Goal: Answer question/provide support: Share knowledge or assist other users

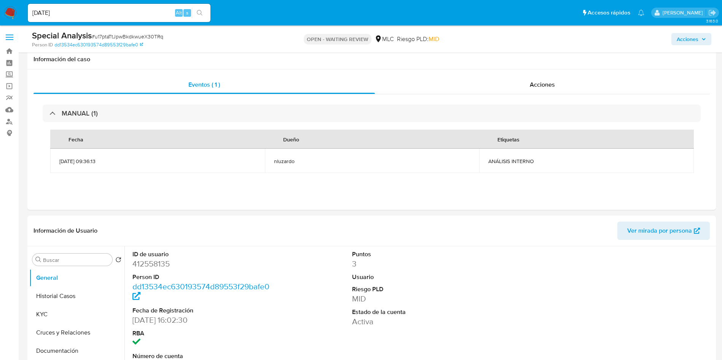
select select "10"
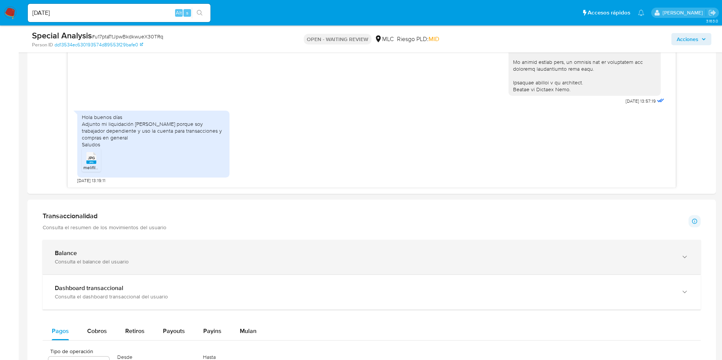
scroll to position [514, 0]
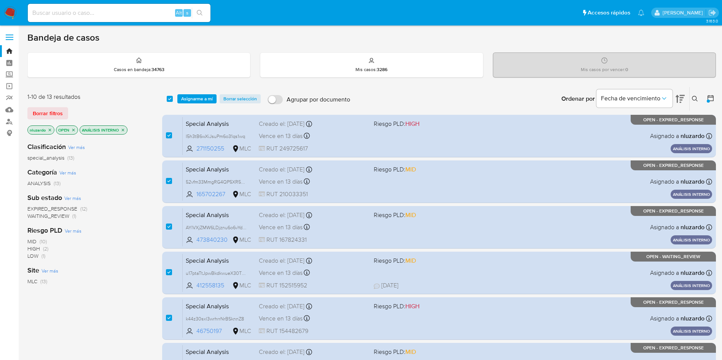
click at [169, 95] on div "select-all-cases-checkbox" at bounding box center [170, 99] width 6 height 8
click at [169, 100] on input "checkbox" at bounding box center [170, 99] width 6 height 6
checkbox input "false"
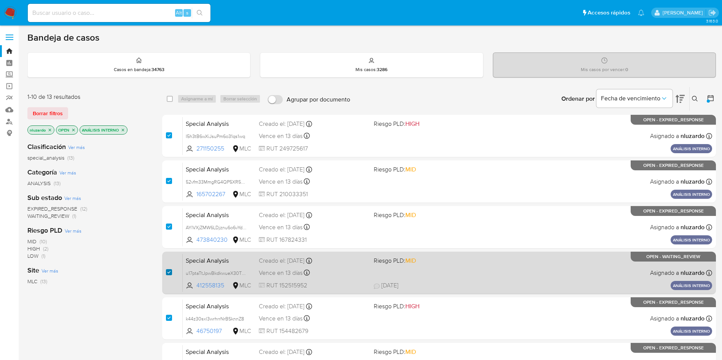
click at [168, 272] on input "checkbox" at bounding box center [169, 272] width 6 height 6
checkbox input "true"
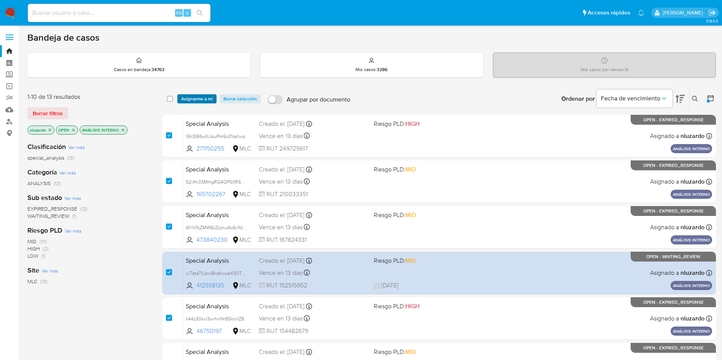
click at [201, 98] on span "Asignarme a mí" at bounding box center [197, 99] width 32 height 8
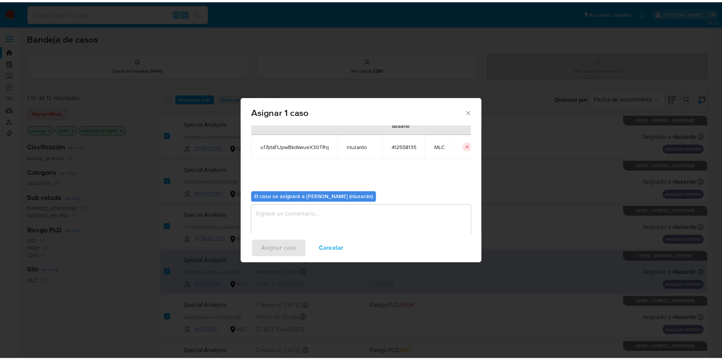
scroll to position [40, 0]
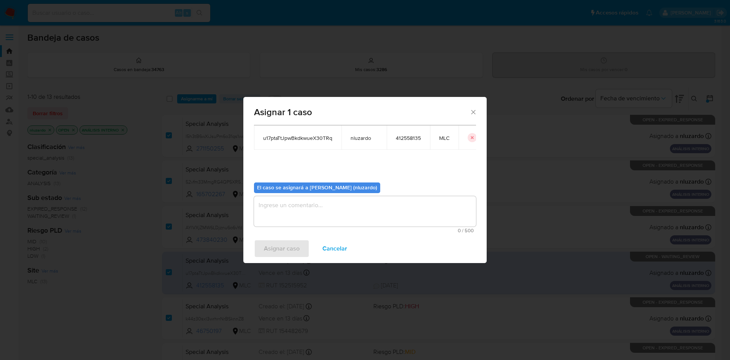
click at [308, 207] on textarea "assign-modal" at bounding box center [365, 211] width 222 height 30
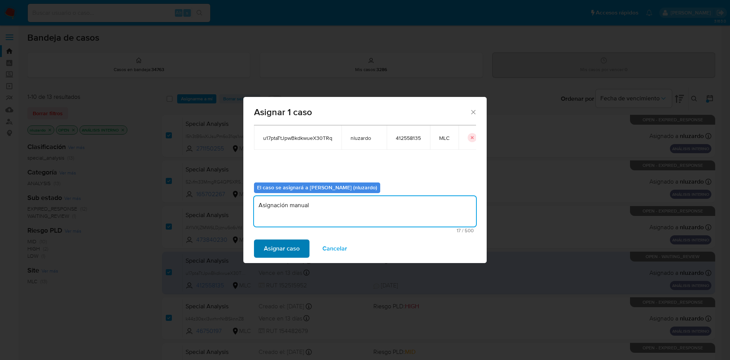
type textarea "Asignación manual"
click at [274, 249] on span "Asignar caso" at bounding box center [282, 248] width 36 height 17
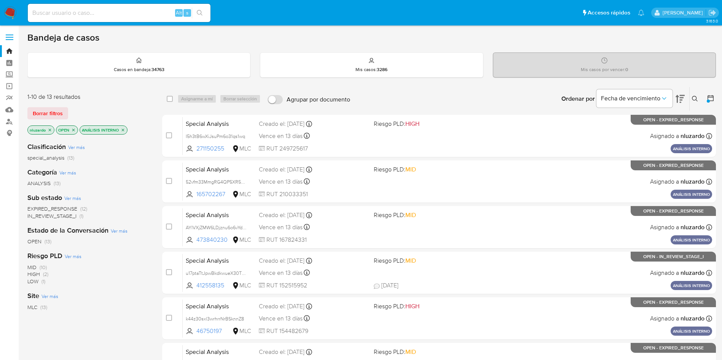
drag, startPoint x: 228, startPoint y: 145, endPoint x: 138, endPoint y: 183, distance: 97.9
click at [141, 183] on div "1-10 de 13 resultados Borrar filtros nluzardo OPEN ANÁLISIS INTERNO Clasificaci…" at bounding box center [371, 341] width 688 height 509
click at [138, 183] on div "ANALYSIS (13)" at bounding box center [88, 183] width 122 height 7
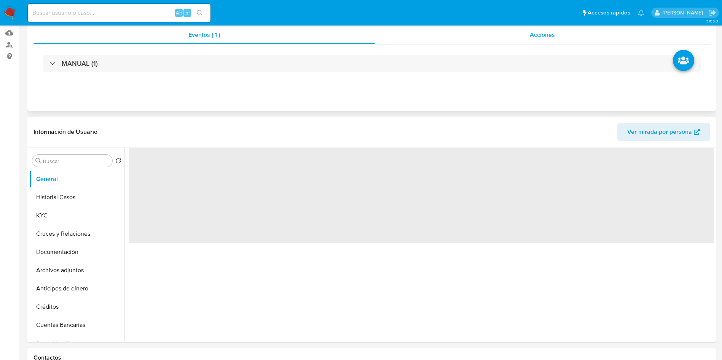
select select "10"
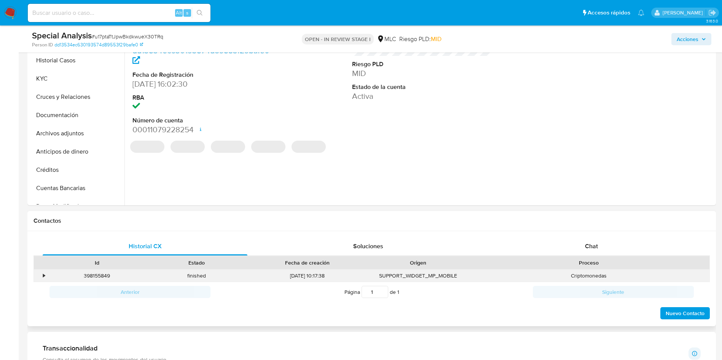
scroll to position [228, 0]
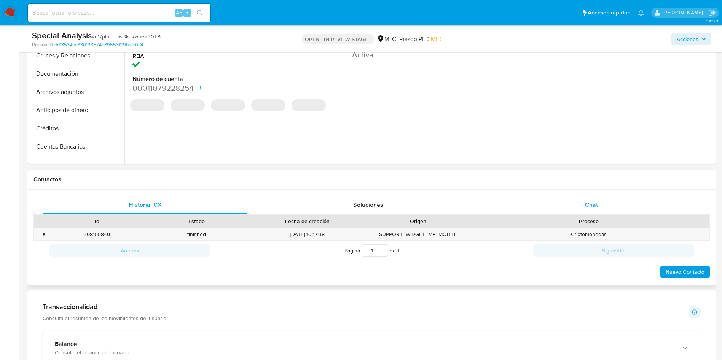
click at [587, 202] on span "Chat" at bounding box center [591, 204] width 13 height 9
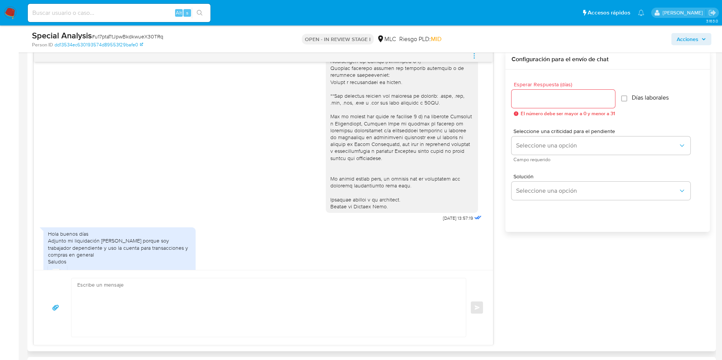
scroll to position [175, 0]
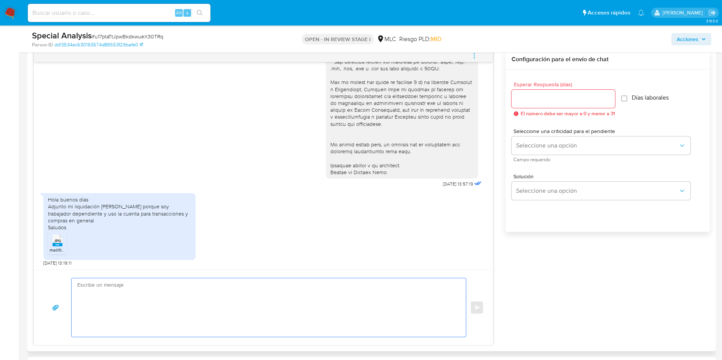
click at [135, 299] on textarea at bounding box center [266, 307] width 379 height 59
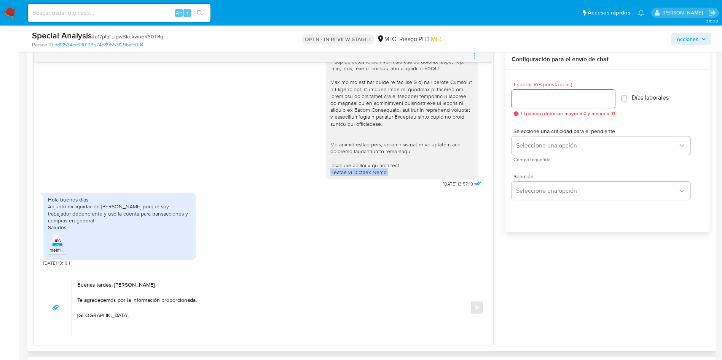
copy div "Equipo de Mercado Pago."
drag, startPoint x: 381, startPoint y: 173, endPoint x: 321, endPoint y: 173, distance: 59.4
click at [330, 173] on div at bounding box center [401, 37] width 143 height 277
click at [96, 320] on textarea "Buenas tardes, Gonzalo. Te agradecemos por la información proporcionada. Saludo…" at bounding box center [266, 307] width 379 height 59
click at [75, 323] on div "Buenas tardes, Gonzalo. Te agradecemos por la información proporcionada. Saludo…" at bounding box center [267, 307] width 390 height 59
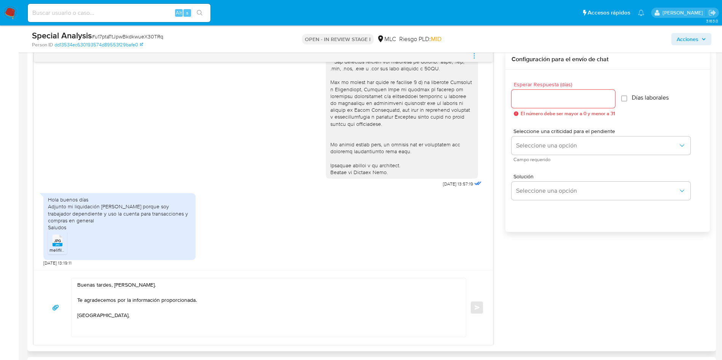
click at [81, 321] on textarea "Buenas tardes, Gonzalo. Te agradecemos por la información proporcionada. Saludo…" at bounding box center [266, 307] width 379 height 59
paste textarea "Equipo de Mercado Pago."
click at [106, 319] on textarea "Buenas tardes, [PERSON_NAME]. Te agradecemos por la información proporcionada. …" at bounding box center [266, 307] width 379 height 59
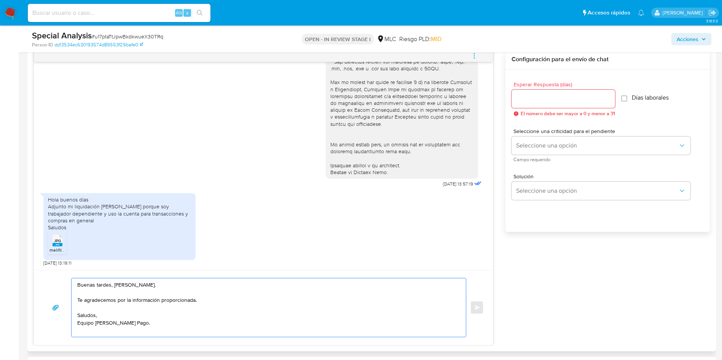
click at [99, 307] on textarea "Buenas tardes, [PERSON_NAME]. Te agradecemos por la información proporcionada. …" at bounding box center [266, 307] width 379 height 59
click at [90, 305] on textarea "Buenas tardes, [PERSON_NAME]. Te agradecemos por la información proporcionada. …" at bounding box center [266, 307] width 379 height 59
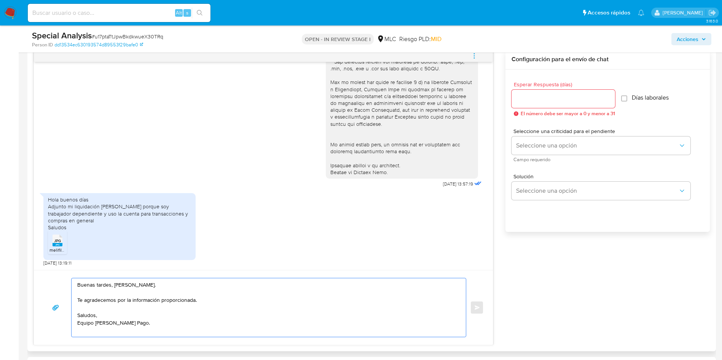
click at [90, 305] on textarea "Buenas tardes, [PERSON_NAME]. Te agradecemos por la información proporcionada. …" at bounding box center [266, 307] width 379 height 59
type textarea "Buenas tardes, [PERSON_NAME]. Te agradecemos por la información proporcionada. …"
click at [534, 97] on input "Esperar Respuesta (días)" at bounding box center [562, 99] width 103 height 10
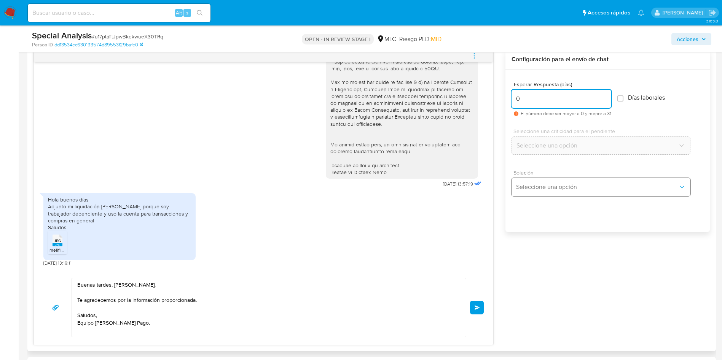
type input "0"
click at [547, 189] on span "Seleccione una opción" at bounding box center [597, 187] width 162 height 8
click at [135, 308] on textarea "Buenas tardes, [PERSON_NAME]. Te agradecemos por la información proporcionada. …" at bounding box center [266, 307] width 379 height 59
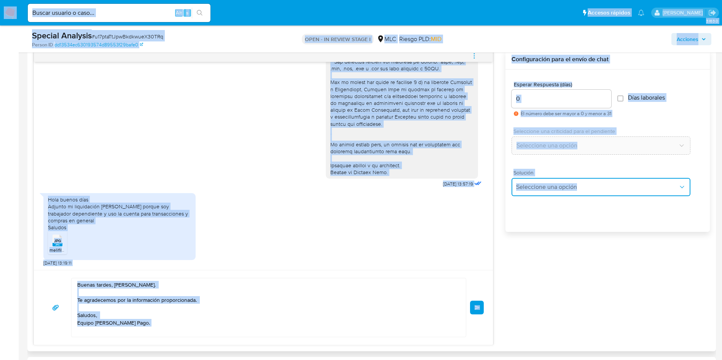
click at [548, 193] on button "Seleccione una opción" at bounding box center [600, 187] width 179 height 18
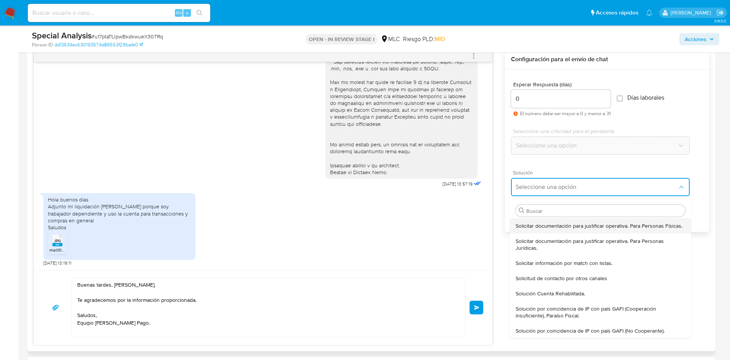
click at [547, 226] on span "Solicitar documentación para justificar operativa. Para Personas Físicas." at bounding box center [599, 226] width 167 height 7
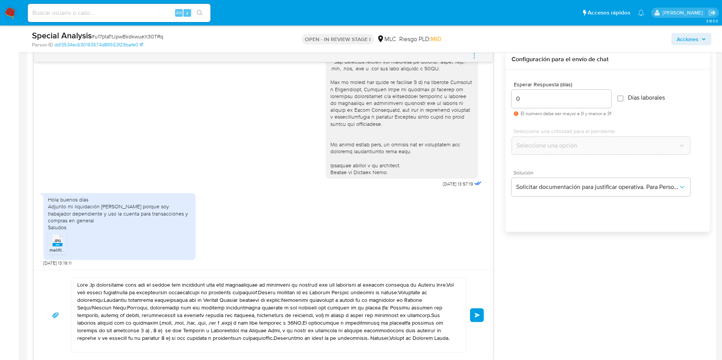
click at [207, 321] on textarea at bounding box center [266, 315] width 379 height 74
paste textarea "Buscar usuario o caso... Alt s Accesos rápidos Presiona las siguientes teclas p…"
type textarea "Buscar usuario o caso... Alt s Accesos rápidos Presiona las siguientes teclas p…"
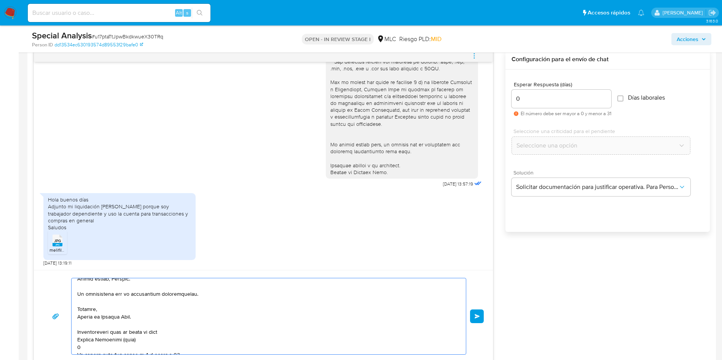
scroll to position [1519, 0]
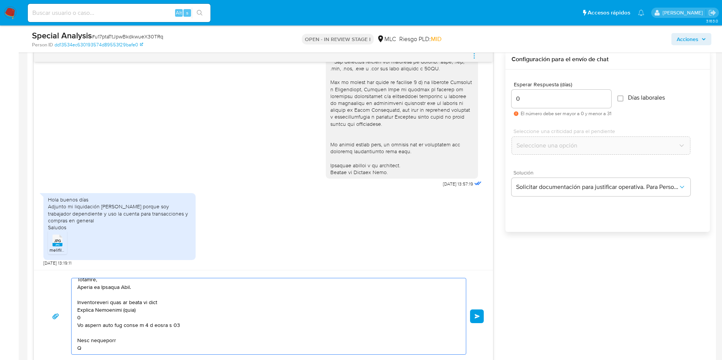
click at [210, 321] on textarea at bounding box center [266, 316] width 379 height 76
click at [110, 330] on textarea at bounding box center [266, 316] width 379 height 76
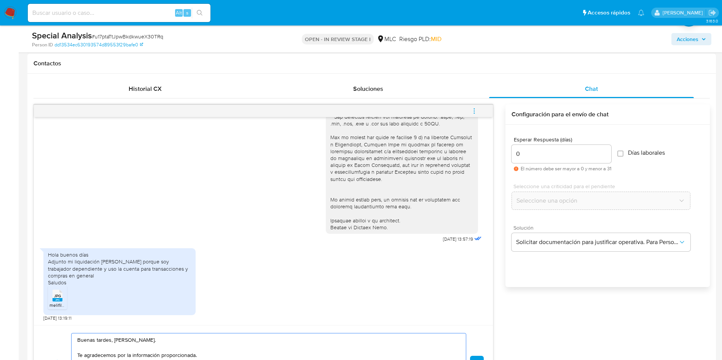
scroll to position [399, 0]
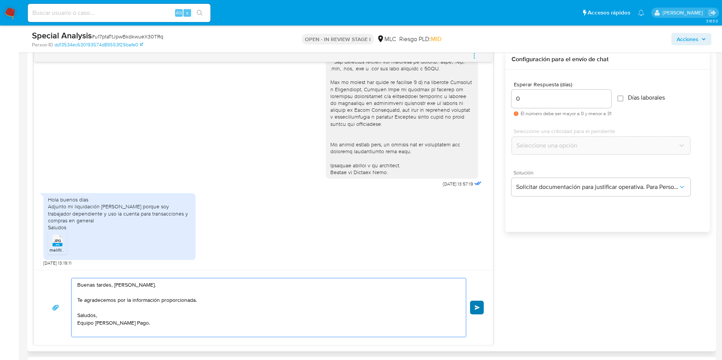
type textarea "Buenas tardes, [PERSON_NAME]. Te agradecemos por la información proporcionada. …"
drag, startPoint x: 481, startPoint y: 310, endPoint x: 642, endPoint y: 302, distance: 161.5
click at [642, 302] on div "18/08/2025 13:57:19 Hola buenos días Adjunto mi liquidación de sueldo porque so…" at bounding box center [371, 197] width 676 height 296
click at [476, 309] on span "Enviar" at bounding box center [476, 307] width 5 height 5
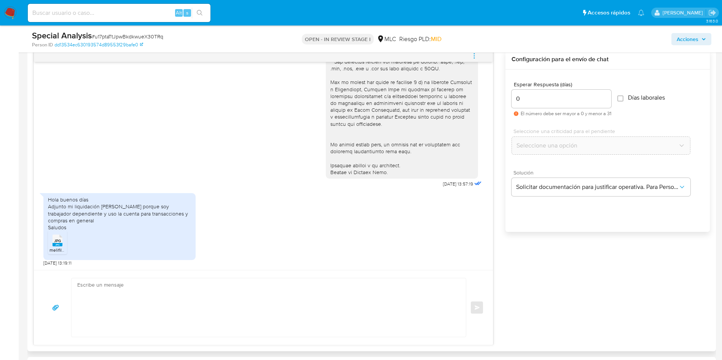
scroll to position [239, 0]
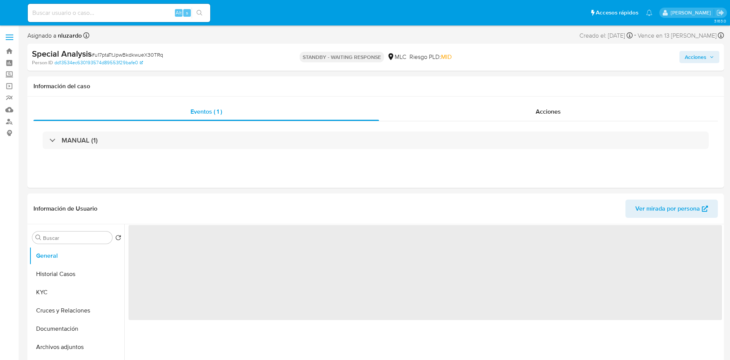
select select "10"
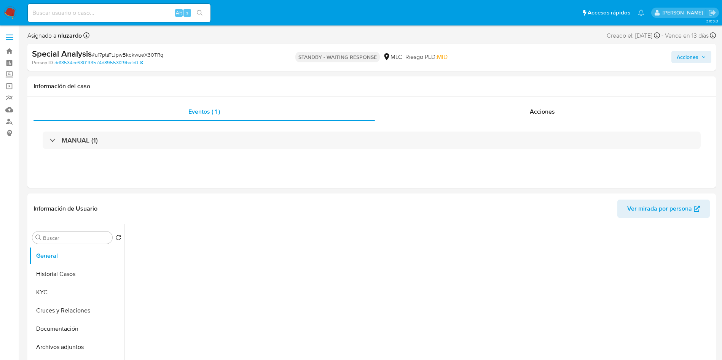
select select "10"
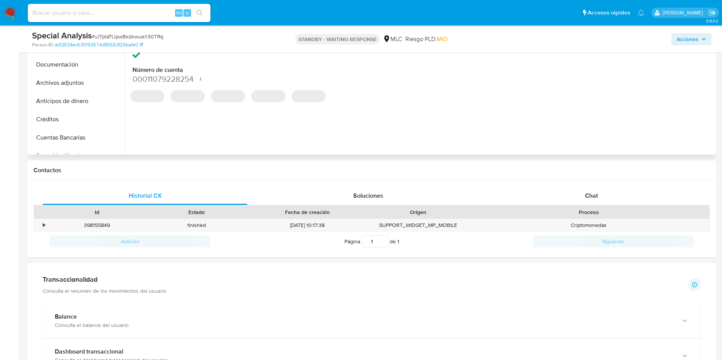
scroll to position [285, 0]
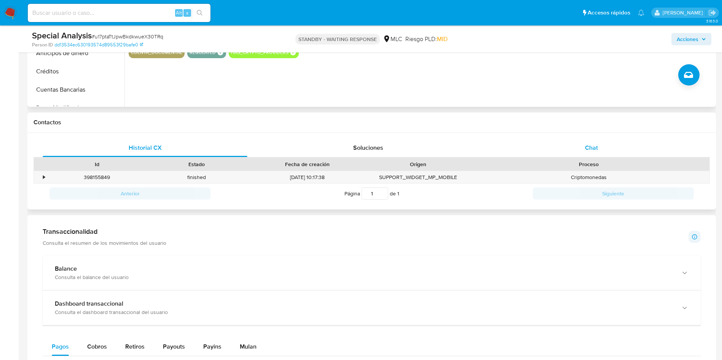
click at [575, 153] on div "Chat" at bounding box center [591, 148] width 205 height 18
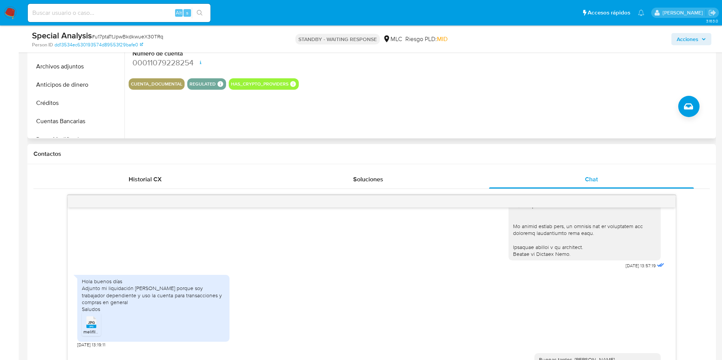
scroll to position [114, 0]
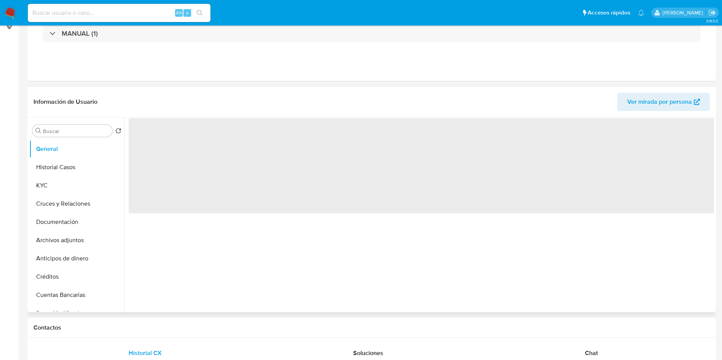
select select "10"
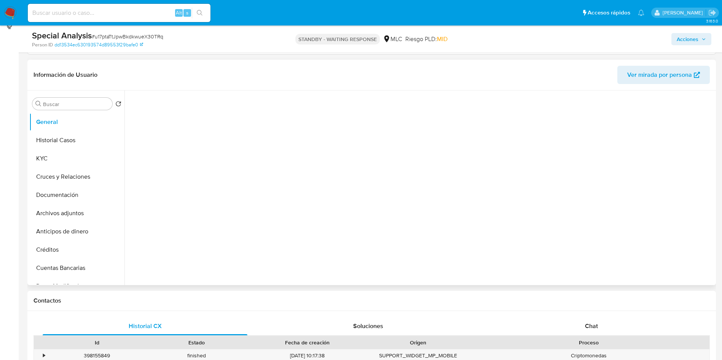
scroll to position [171, 0]
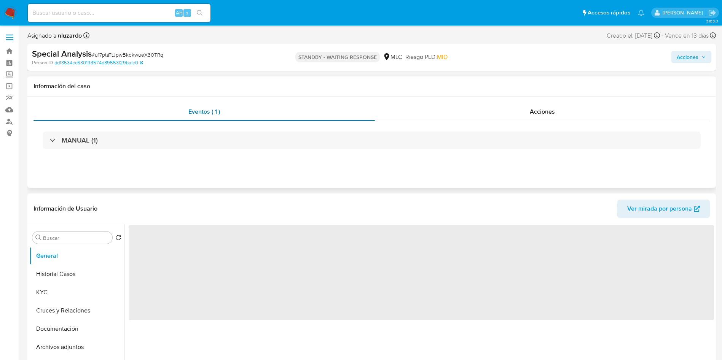
select select "10"
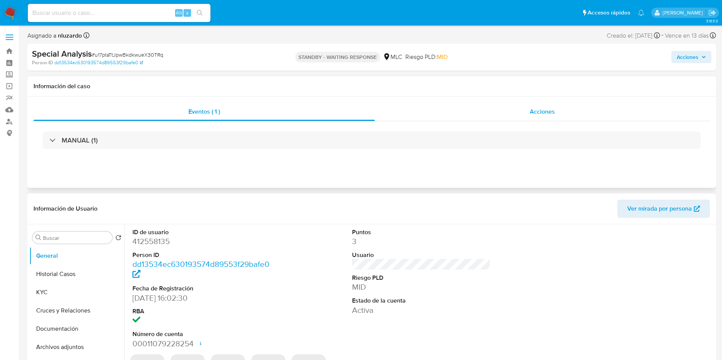
click at [571, 108] on div "Acciones" at bounding box center [542, 112] width 335 height 18
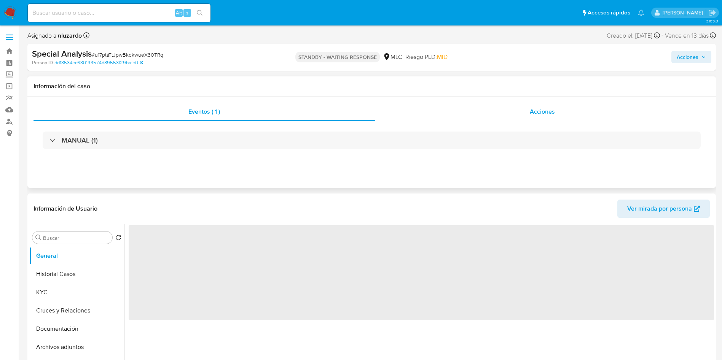
click at [541, 107] on span "Acciones" at bounding box center [542, 111] width 25 height 9
select select "10"
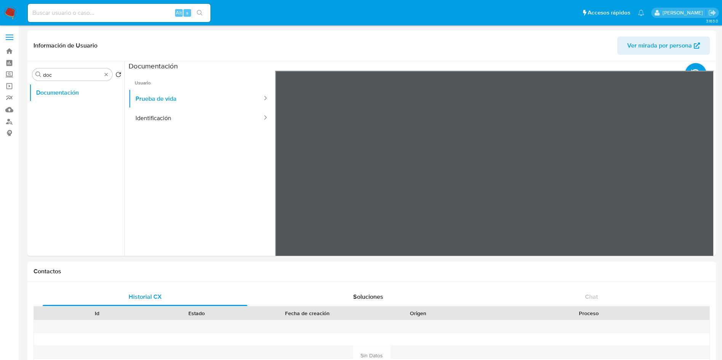
select select "10"
click at [111, 72] on div "Buscar doc" at bounding box center [72, 74] width 80 height 12
click at [109, 69] on div "Buscar doc" at bounding box center [72, 74] width 80 height 12
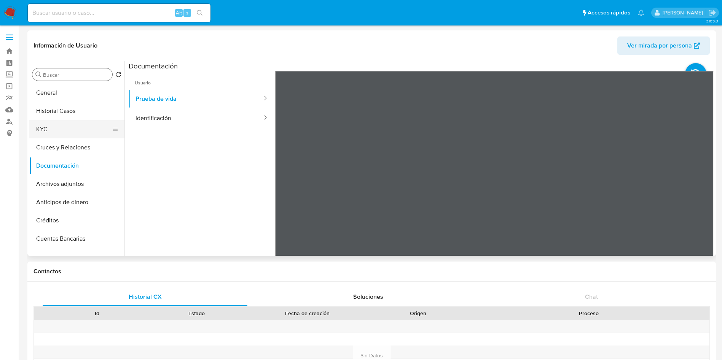
click at [64, 137] on button "KYC" at bounding box center [73, 129] width 89 height 18
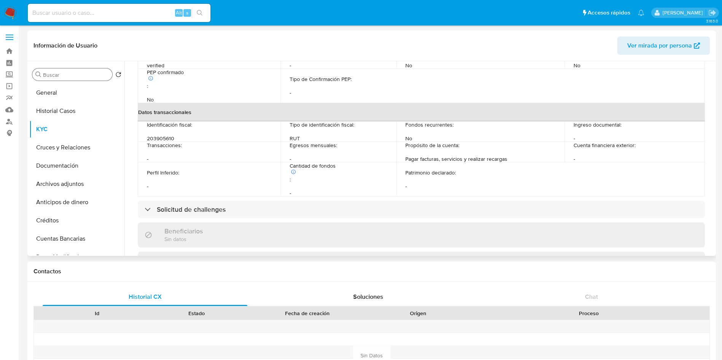
scroll to position [57, 0]
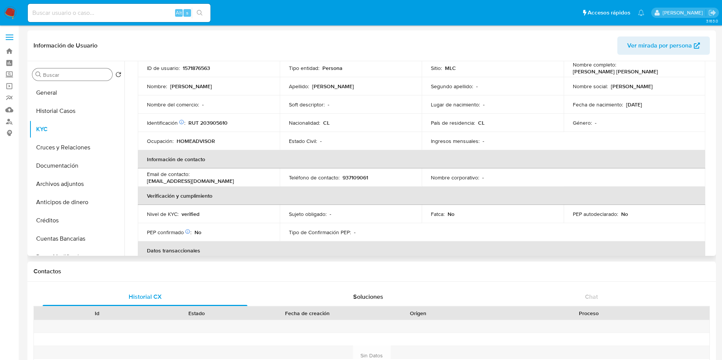
click at [652, 44] on span "Ver mirada por persona" at bounding box center [659, 46] width 65 height 18
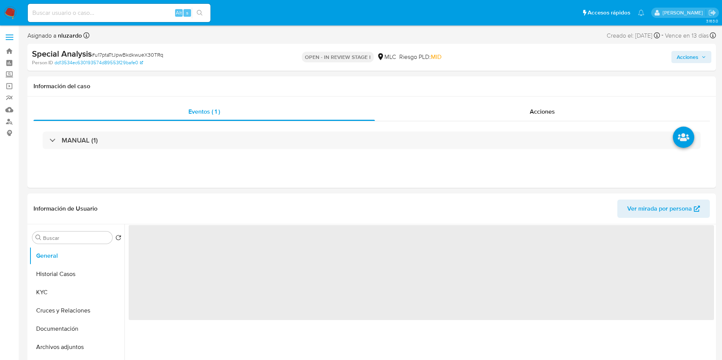
select select "10"
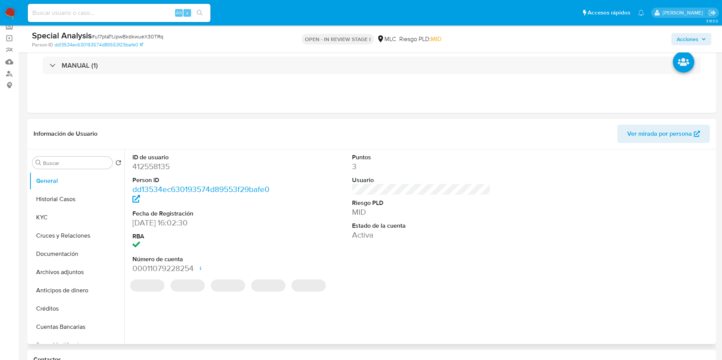
scroll to position [114, 0]
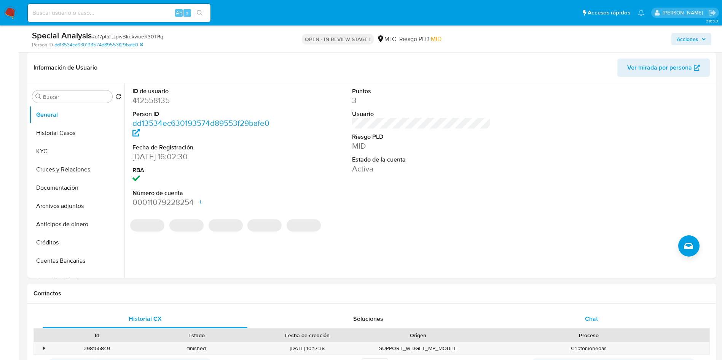
click at [544, 312] on div "Chat" at bounding box center [591, 319] width 205 height 18
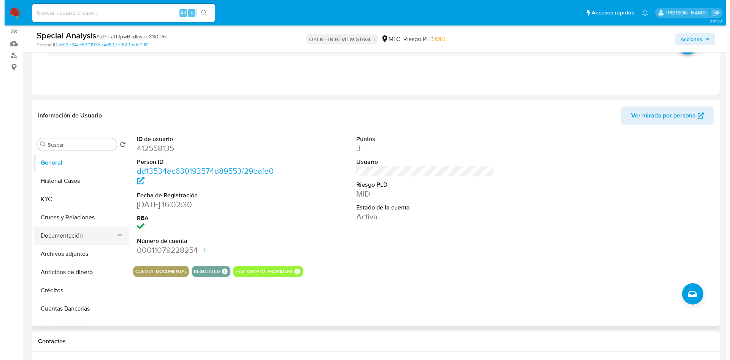
scroll to position [57, 0]
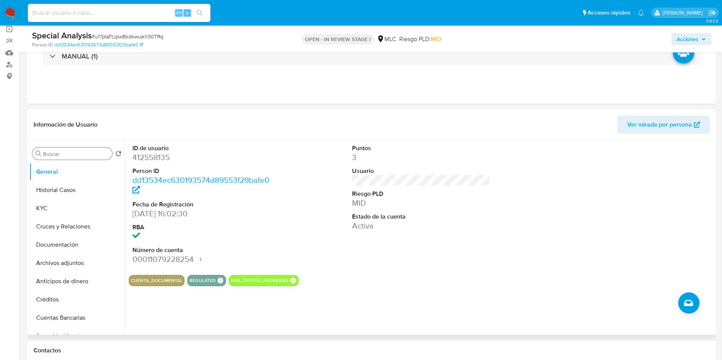
click at [59, 152] on input "Buscar" at bounding box center [76, 154] width 66 height 7
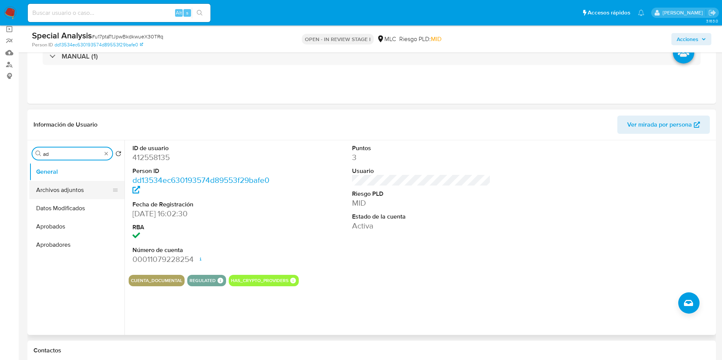
type input "ad"
click at [63, 188] on button "Archivos adjuntos" at bounding box center [73, 190] width 89 height 18
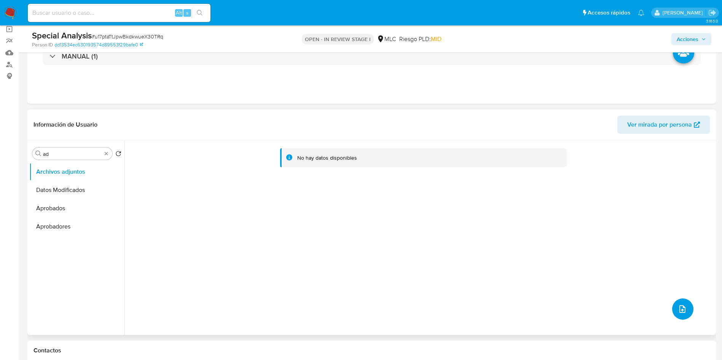
click at [679, 307] on icon "upload-file" at bounding box center [682, 309] width 9 height 9
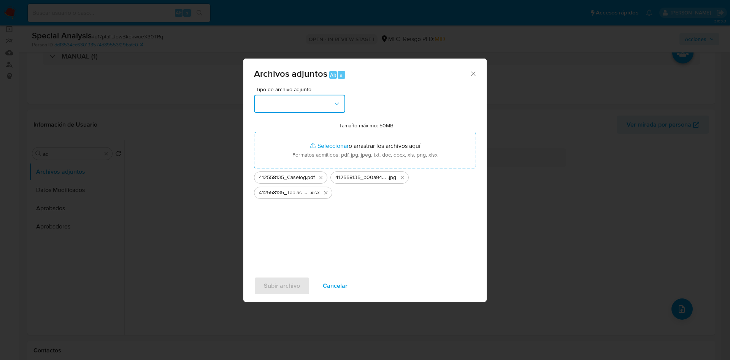
click at [336, 106] on icon "button" at bounding box center [337, 104] width 8 height 8
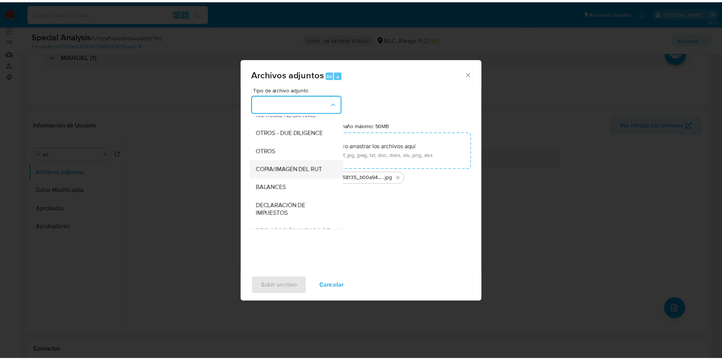
scroll to position [88, 0]
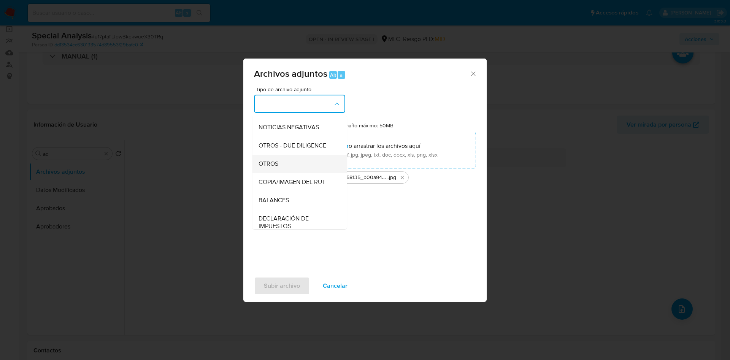
click at [283, 170] on div "OTROS" at bounding box center [298, 164] width 78 height 18
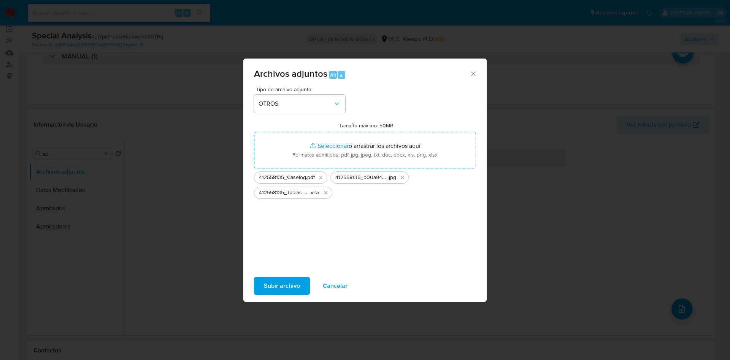
click at [276, 286] on span "Subir archivo" at bounding box center [282, 286] width 36 height 17
